Goal: Transaction & Acquisition: Subscribe to service/newsletter

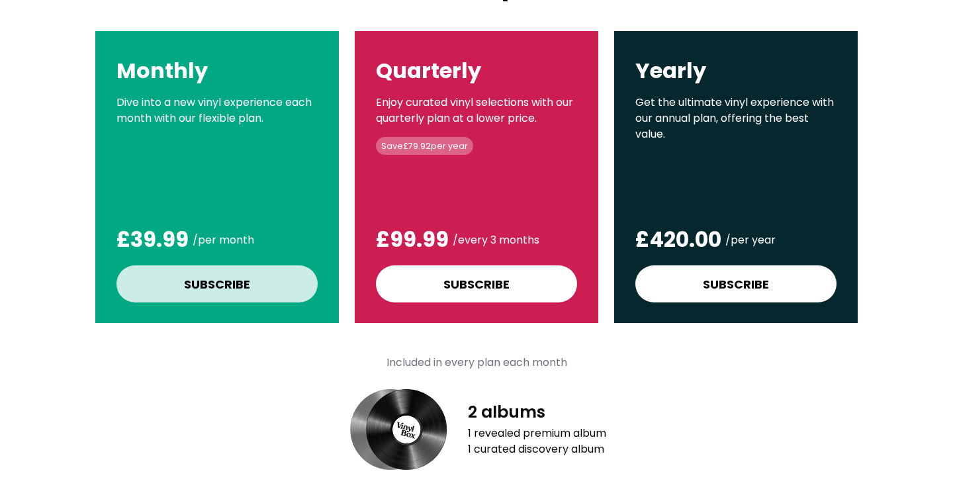
scroll to position [118, 0]
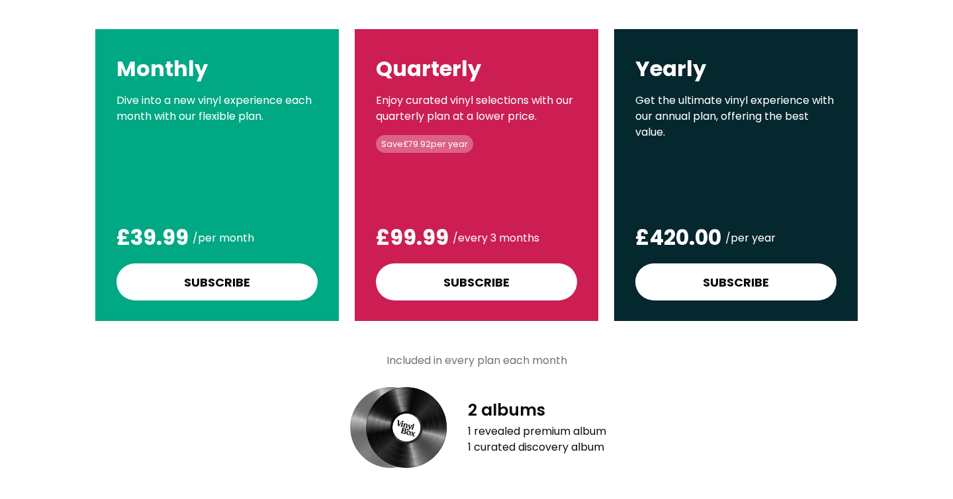
click at [257, 260] on div "Monthly Dive into a new vinyl experience each month with our flexible plan. Div…" at bounding box center [216, 175] width 243 height 292
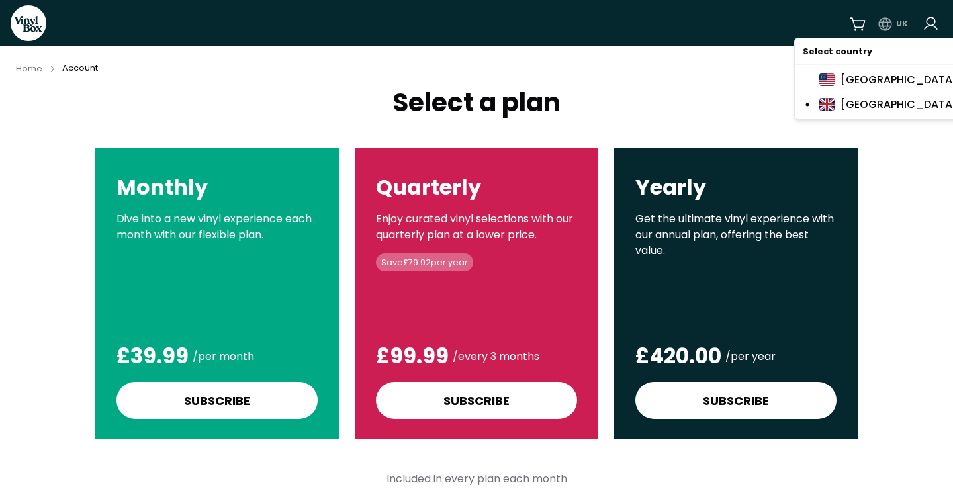
click at [891, 28] on html "VinylBox UK Home Account Select a plan Monthly Dive into a new vinyl experience…" at bounding box center [476, 249] width 953 height 499
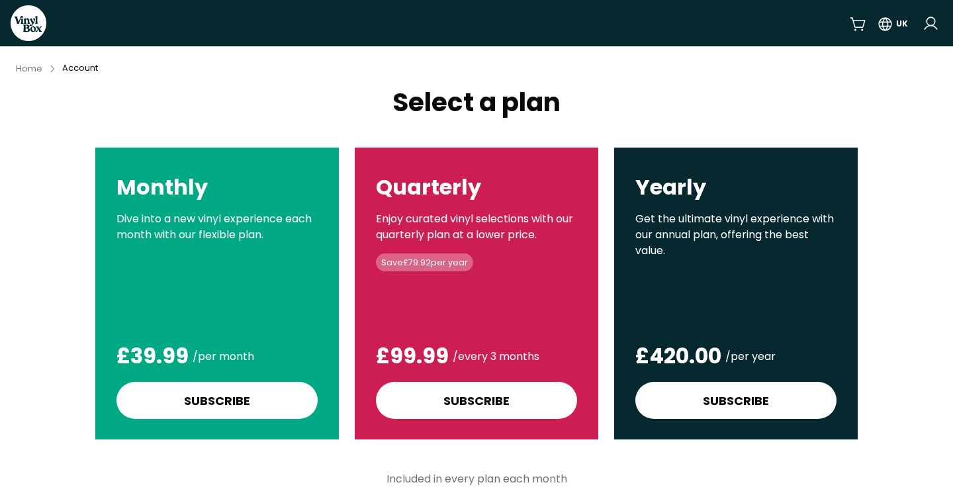
click at [32, 26] on icon at bounding box center [29, 23] width 36 height 36
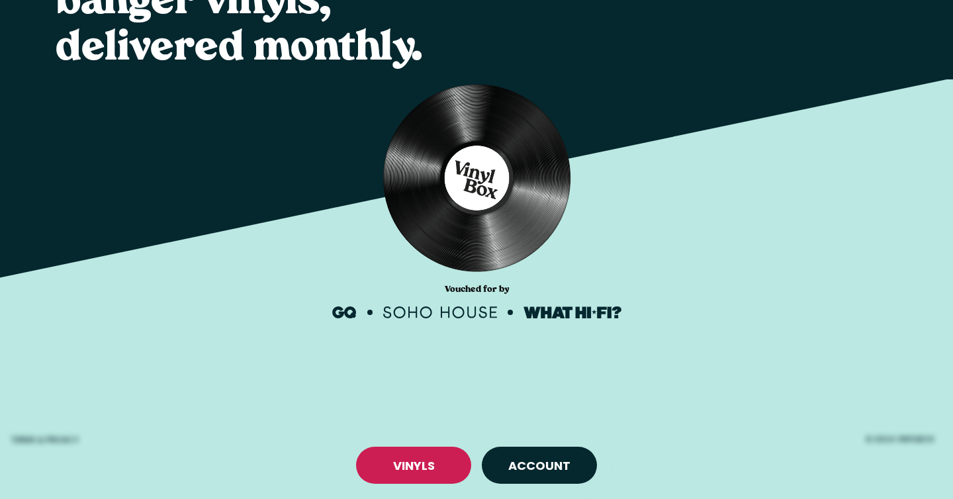
scroll to position [134, 0]
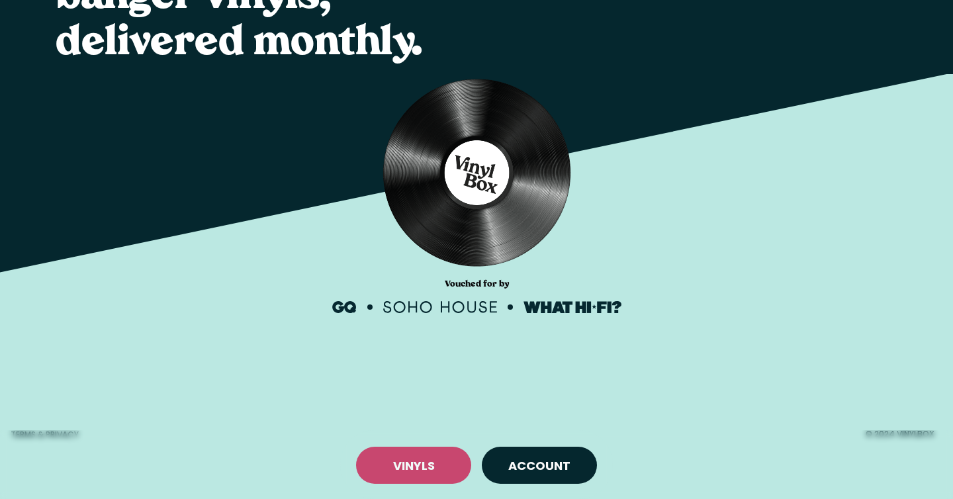
click at [395, 470] on link "VINYLS" at bounding box center [414, 465] width 42 height 17
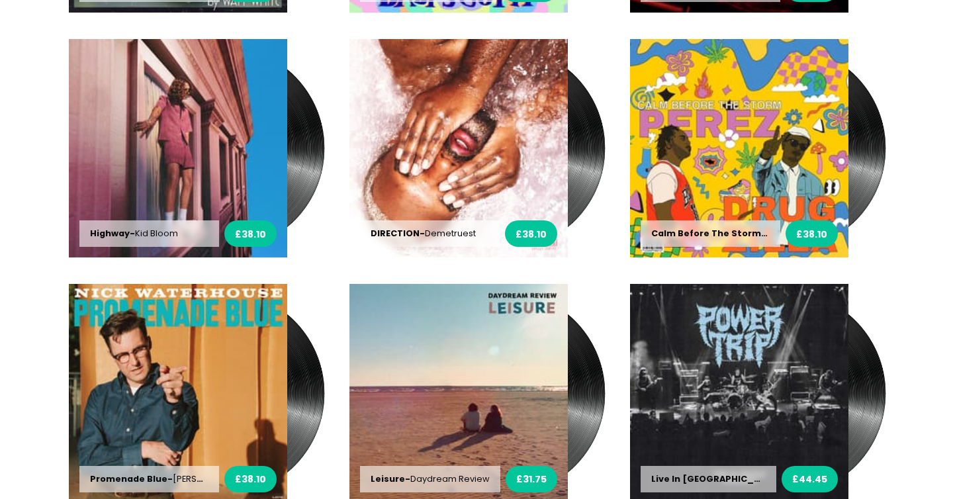
scroll to position [1286, 0]
